Goal: Transaction & Acquisition: Purchase product/service

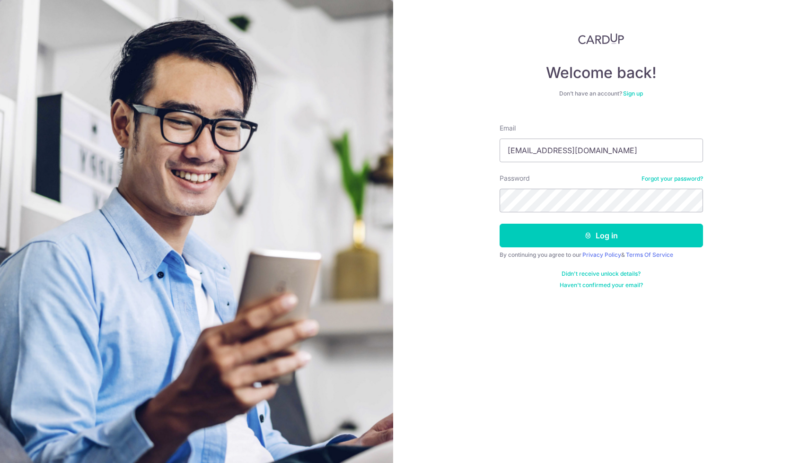
type input "[EMAIL_ADDRESS][DOMAIN_NAME]"
click at [601, 236] on button "Log in" at bounding box center [601, 236] width 203 height 24
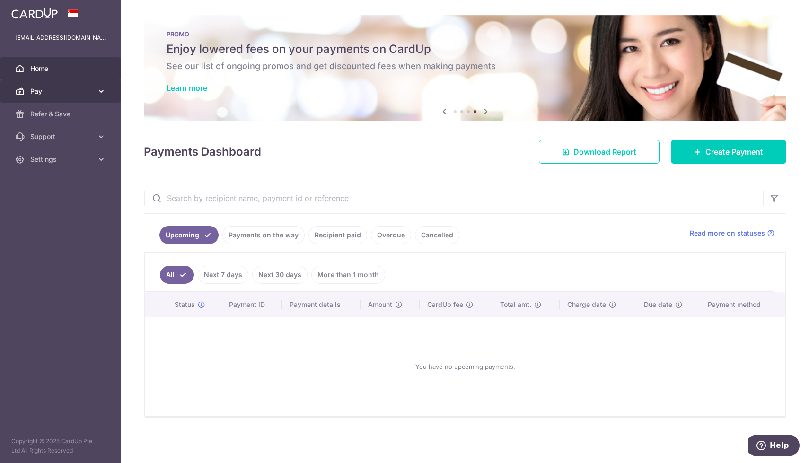
click at [50, 89] on span "Pay" at bounding box center [61, 91] width 62 height 9
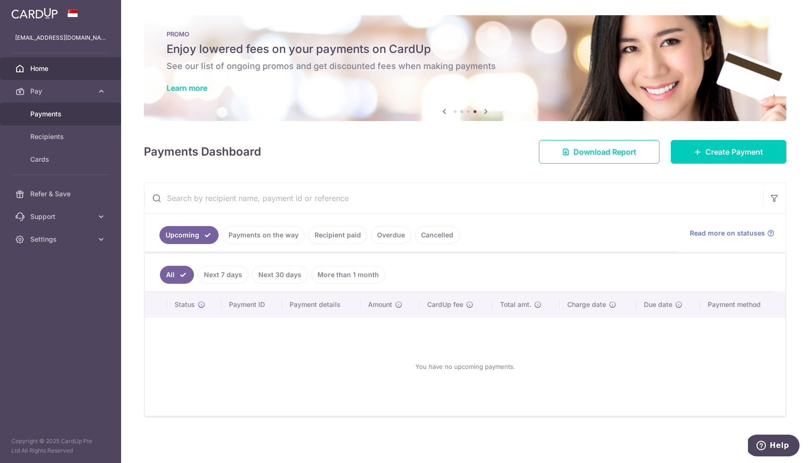
click at [53, 117] on span "Payments" at bounding box center [61, 113] width 62 height 9
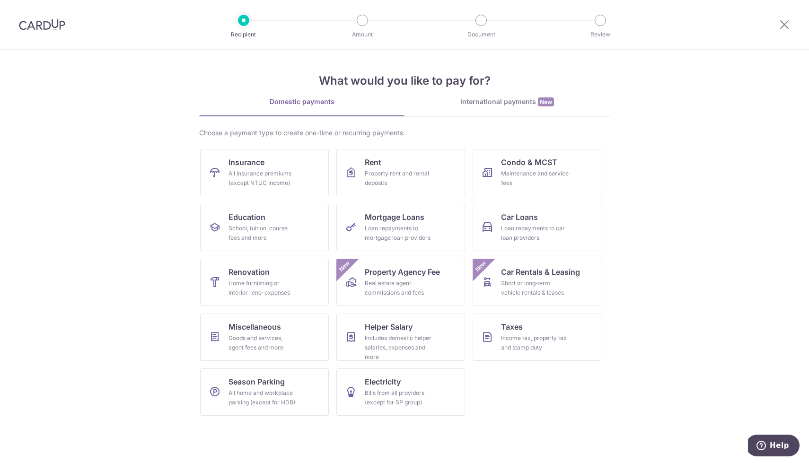
click at [132, 145] on section "What would you like to pay for? Domestic payments International payments New Ch…" at bounding box center [404, 256] width 809 height 413
click at [674, 219] on section "What would you like to pay for? Domestic payments International payments New Ch…" at bounding box center [404, 256] width 809 height 413
click at [519, 235] on div "Loan repayments to car loan providers" at bounding box center [535, 233] width 68 height 19
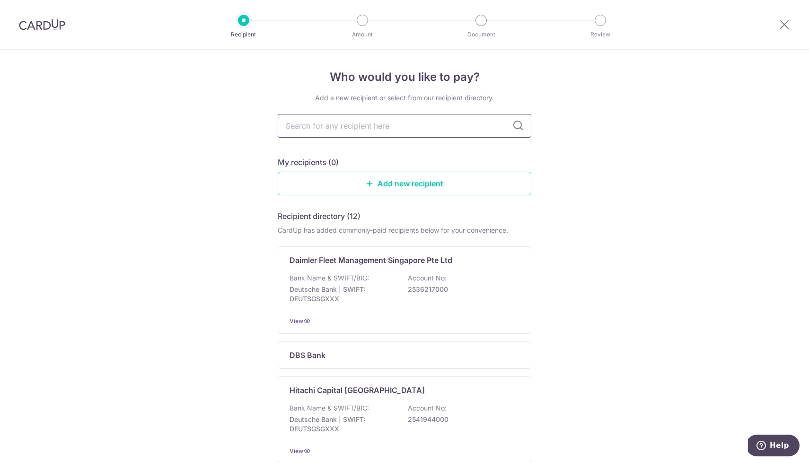
click at [438, 125] on input "text" at bounding box center [405, 126] width 254 height 24
click at [521, 125] on icon at bounding box center [517, 125] width 11 height 11
click at [519, 125] on icon at bounding box center [517, 125] width 11 height 11
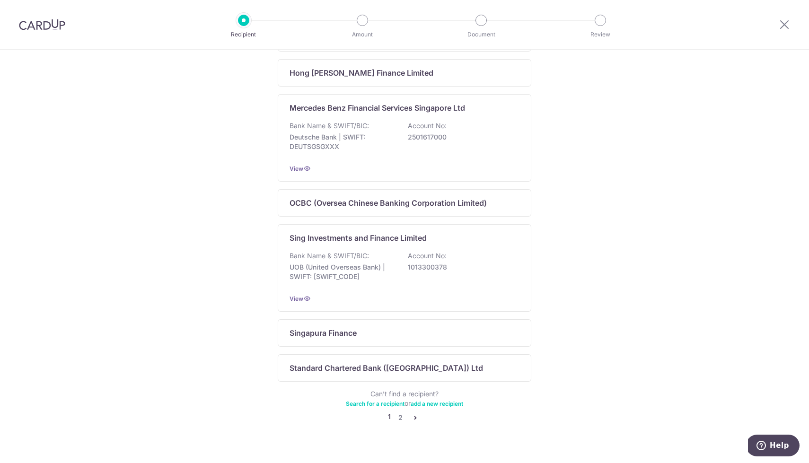
scroll to position [524, 0]
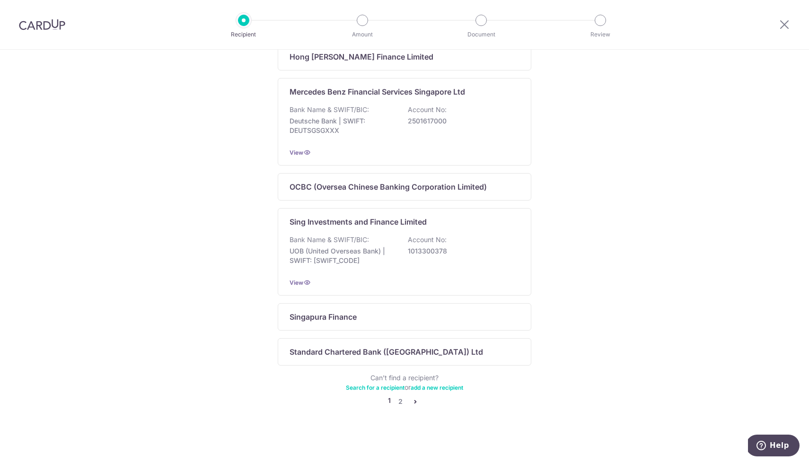
click at [417, 403] on icon "pager" at bounding box center [416, 402] width 8 height 8
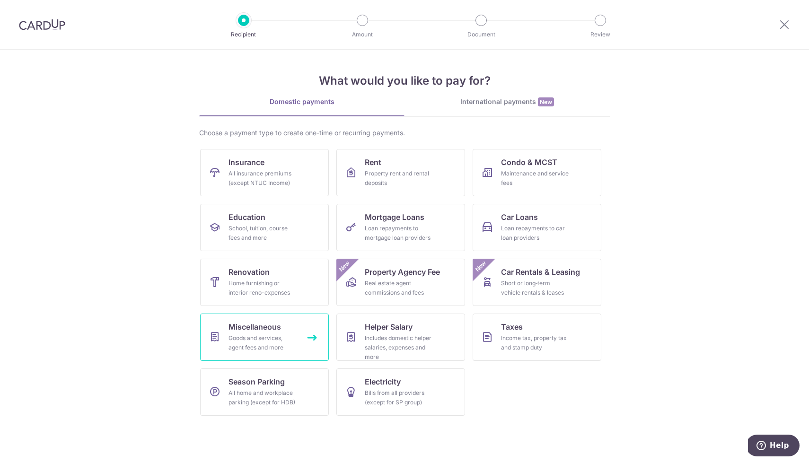
click at [292, 335] on div "Goods and services, agent fees and more" at bounding box center [262, 343] width 68 height 19
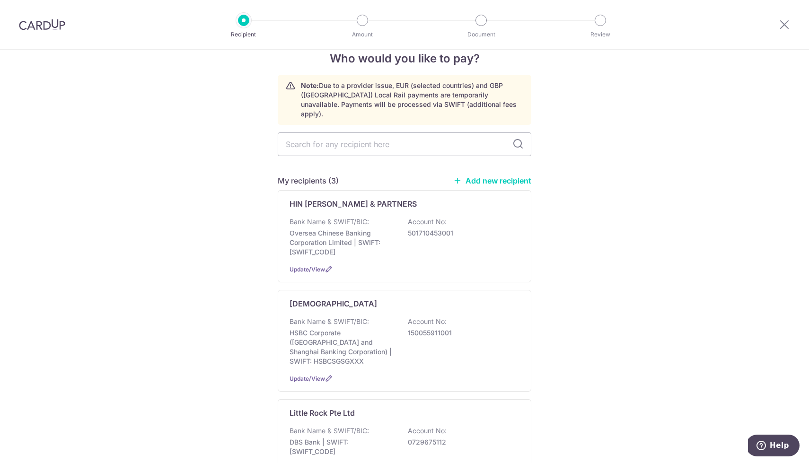
scroll to position [7, 0]
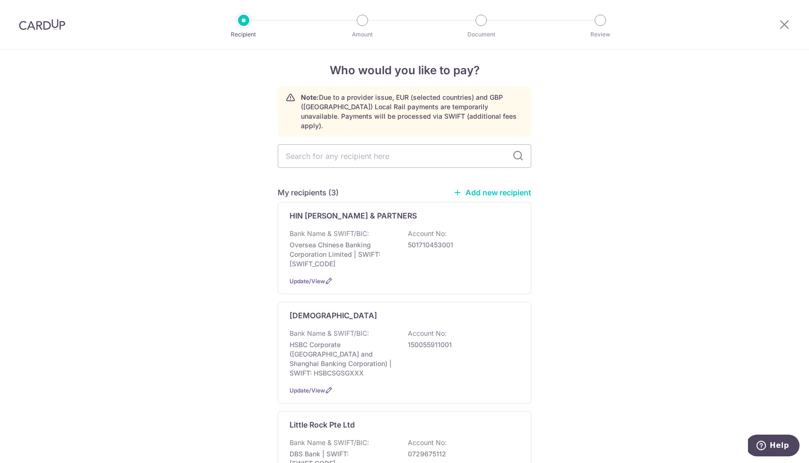
click at [522, 150] on icon at bounding box center [517, 155] width 11 height 11
click at [493, 188] on link "Add new recipient" at bounding box center [492, 192] width 78 height 9
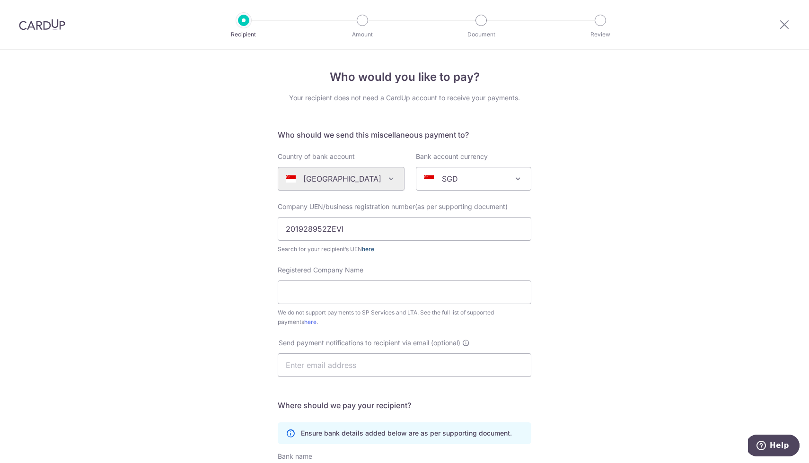
click at [373, 248] on link "here" at bounding box center [368, 249] width 12 height 7
drag, startPoint x: 353, startPoint y: 233, endPoint x: 281, endPoint y: 231, distance: 72.9
click at [281, 231] on input "201928952ZEVI" at bounding box center [405, 229] width 254 height 24
click at [372, 233] on input "201928952ZEVI" at bounding box center [405, 229] width 254 height 24
type input "2"
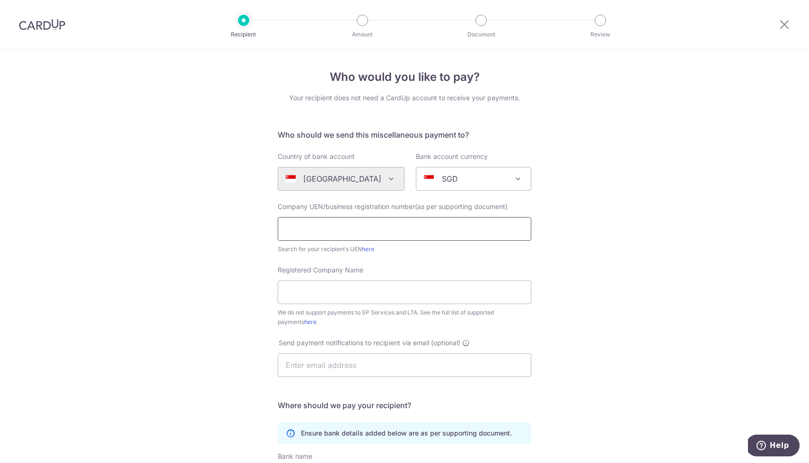
paste input "201928952Z"
type input "201928952Z"
paste input "EUROKARS EV PTE. LTD"
type input "EUROKARS EV PTE. LTD"
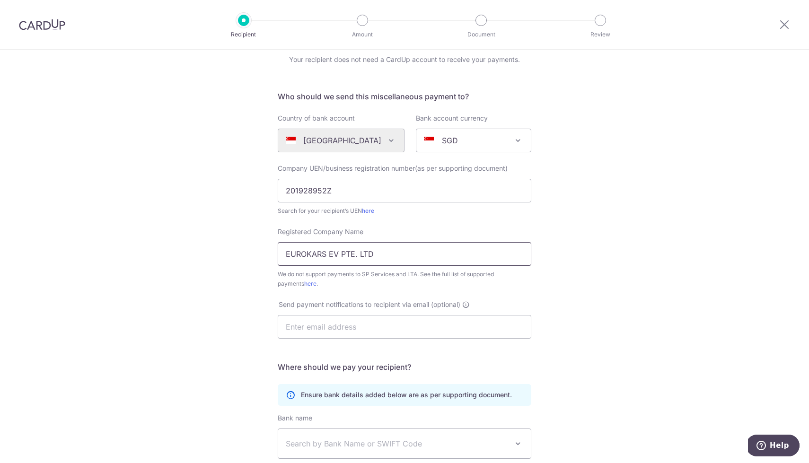
scroll to position [173, 0]
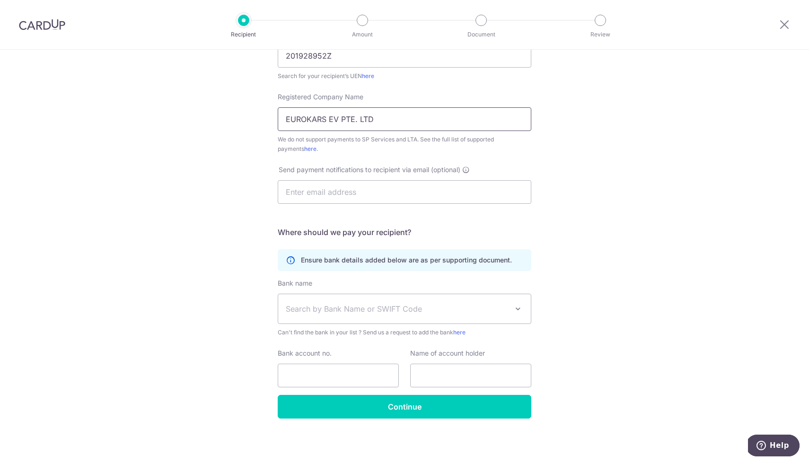
type input "EUROKARS EV PTE. LTD"
click at [140, 124] on div "Who would you like to pay? Your recipient does not need a CardUp account to rec…" at bounding box center [404, 170] width 809 height 587
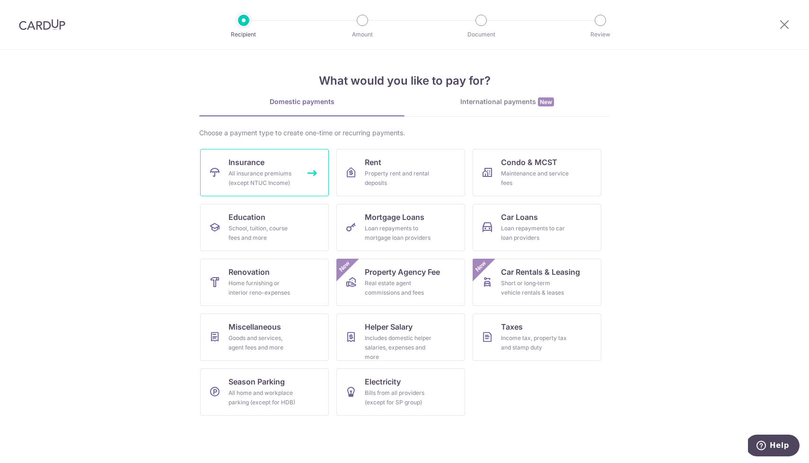
click at [290, 183] on div "All insurance premiums (except NTUC Income)" at bounding box center [262, 178] width 68 height 19
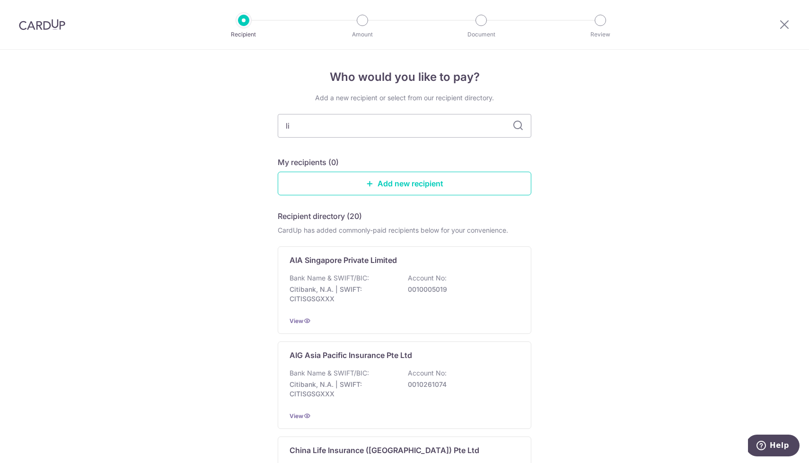
type input "lib"
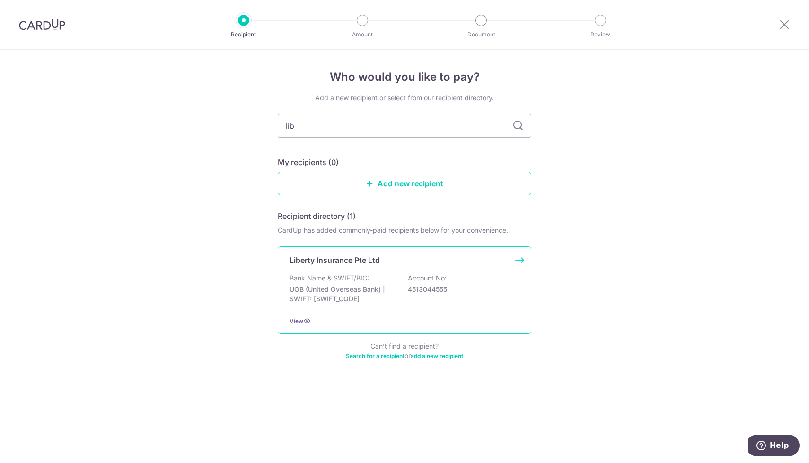
click at [401, 263] on div "Liberty Insurance Pte Ltd" at bounding box center [399, 260] width 219 height 11
